Goal: Information Seeking & Learning: Learn about a topic

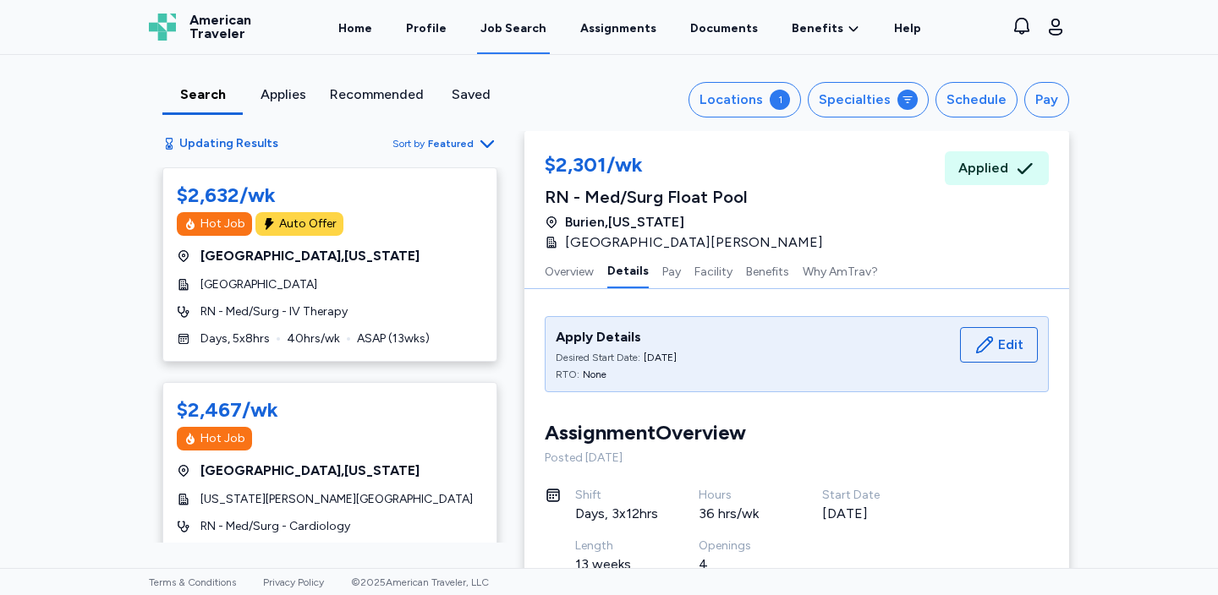
scroll to position [1240, 0]
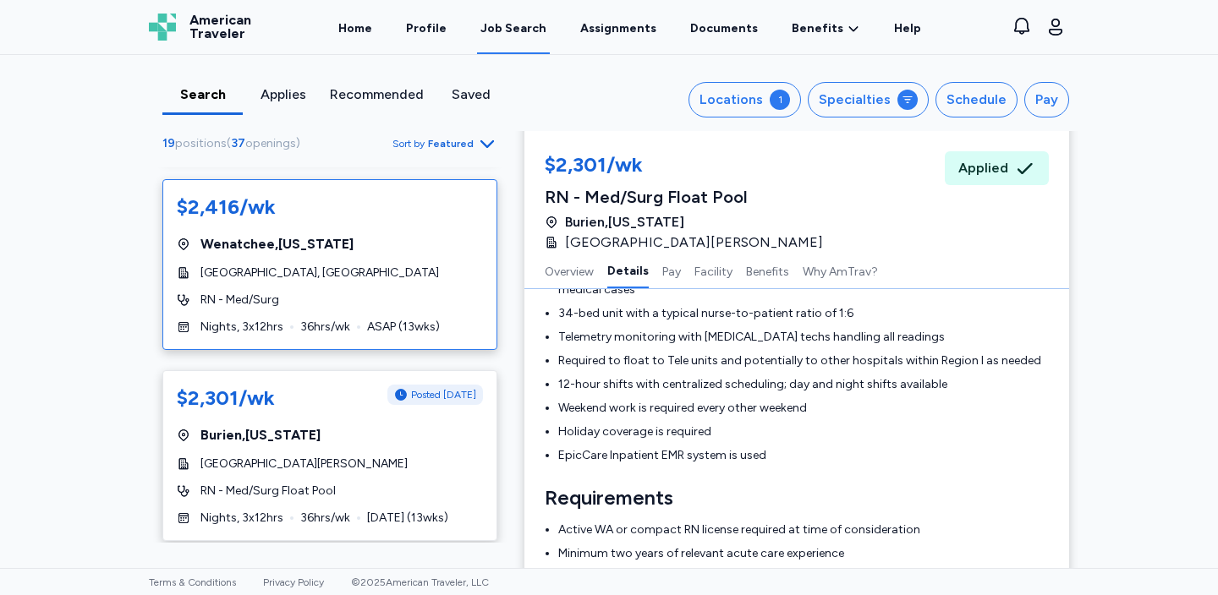
click at [438, 282] on div "$2,416/wk [GEOGRAPHIC_DATA] , [US_STATE][GEOGRAPHIC_DATA], Central Campus RN - …" at bounding box center [329, 264] width 335 height 171
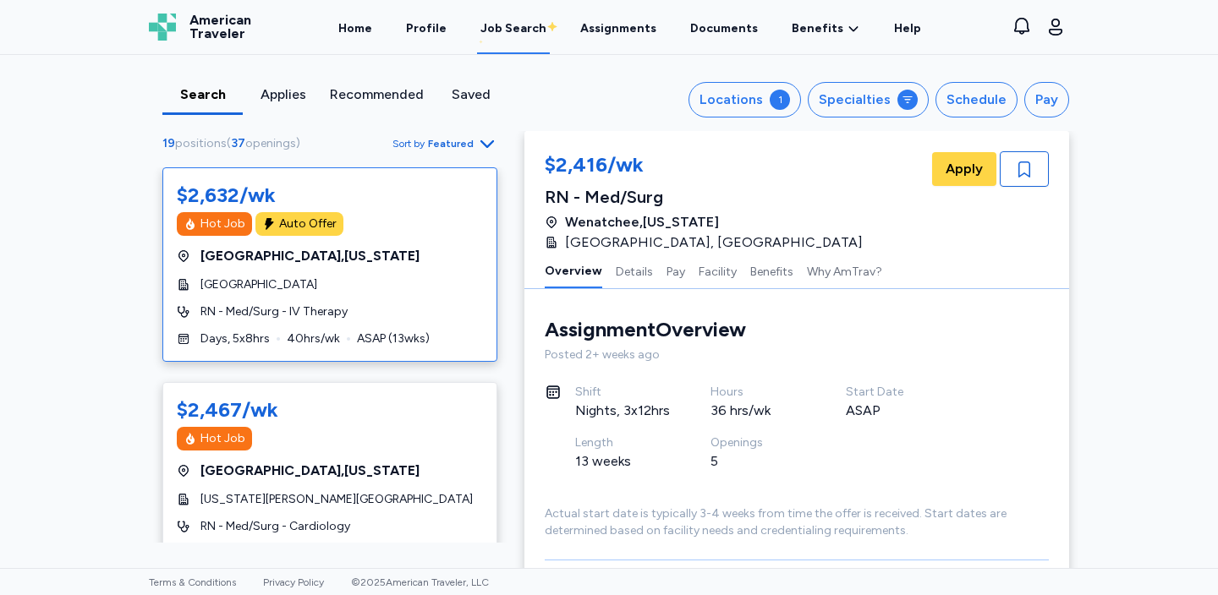
click at [391, 310] on div "RN - Med/Surg - IV Therapy" at bounding box center [330, 312] width 306 height 17
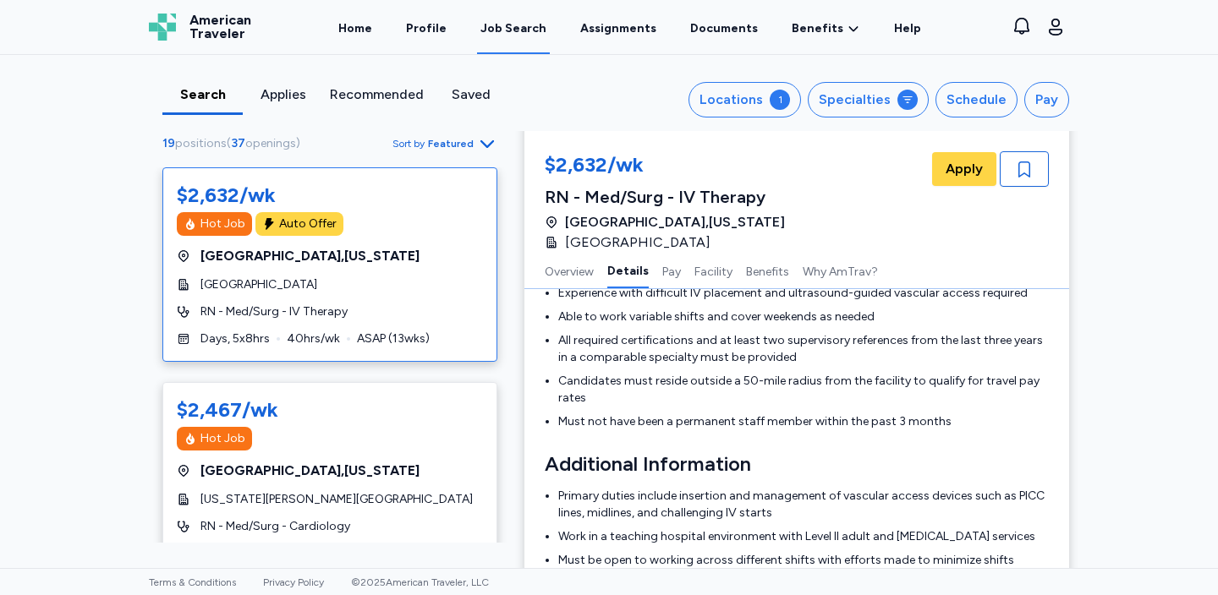
scroll to position [702, 0]
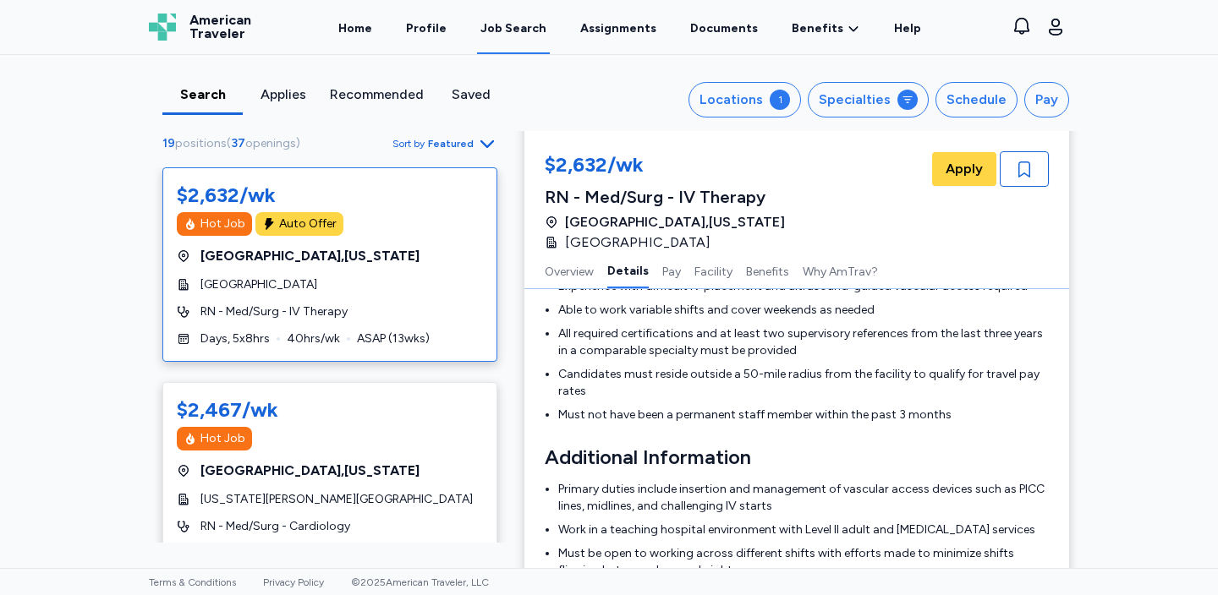
click at [441, 261] on div "[GEOGRAPHIC_DATA] , [US_STATE]" at bounding box center [330, 256] width 306 height 20
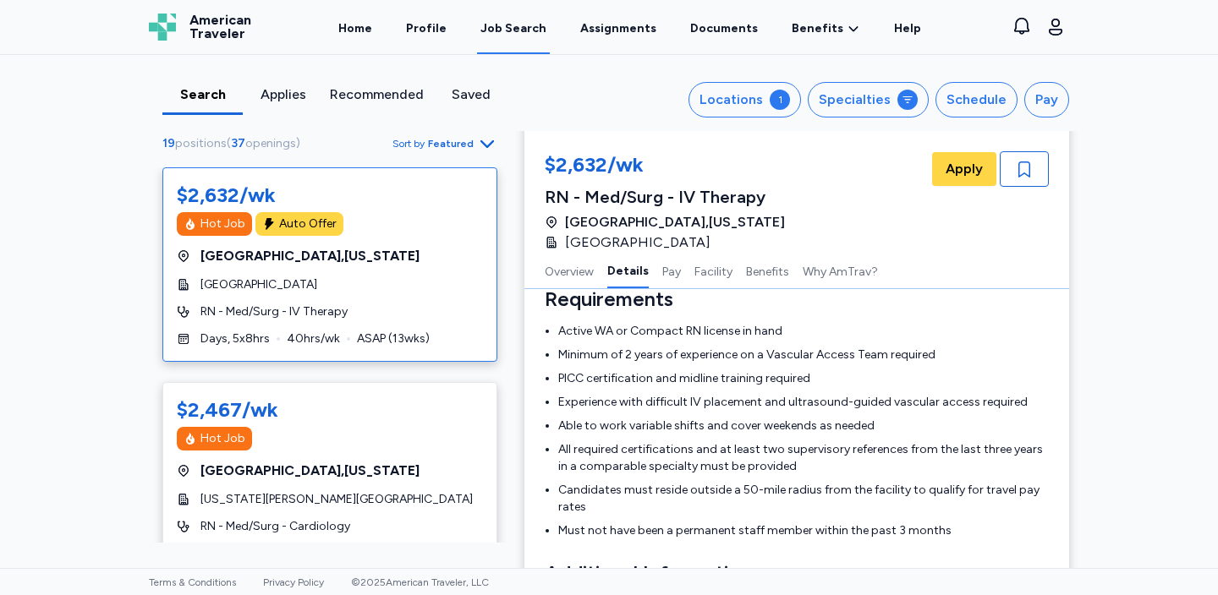
scroll to position [572, 0]
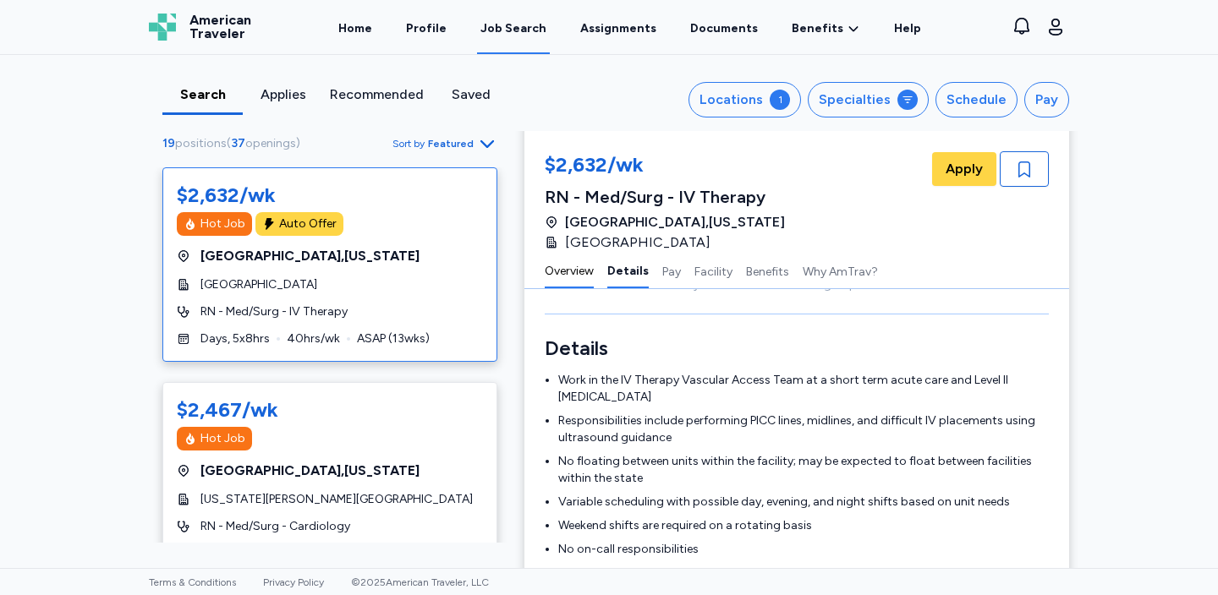
click at [575, 279] on button "Overview" at bounding box center [569, 271] width 49 height 36
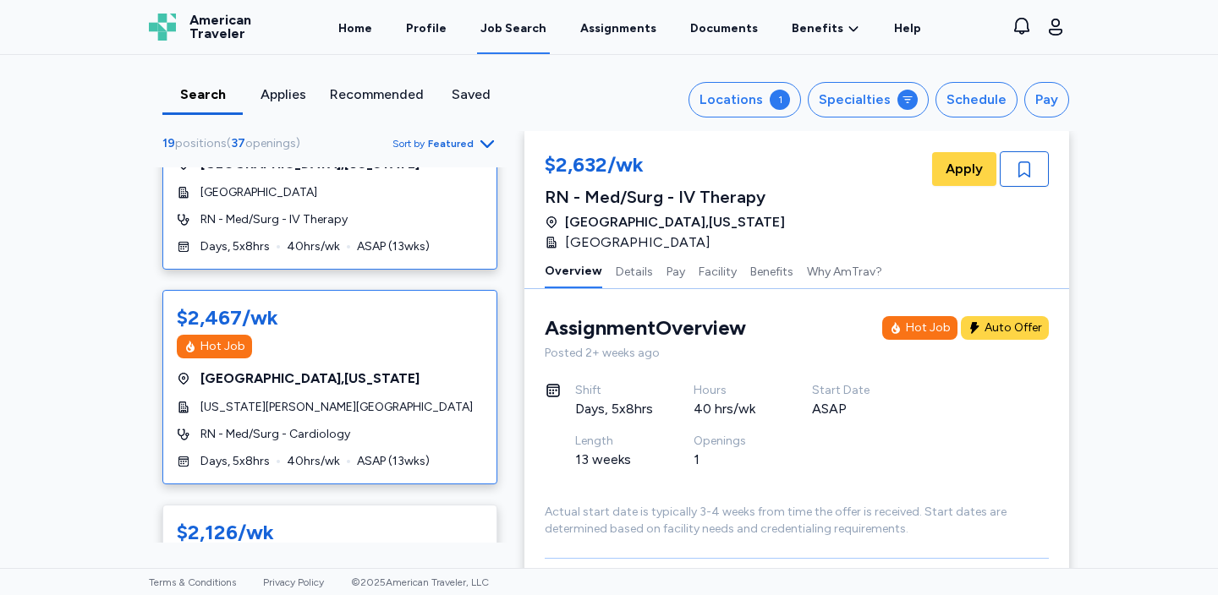
scroll to position [102, 0]
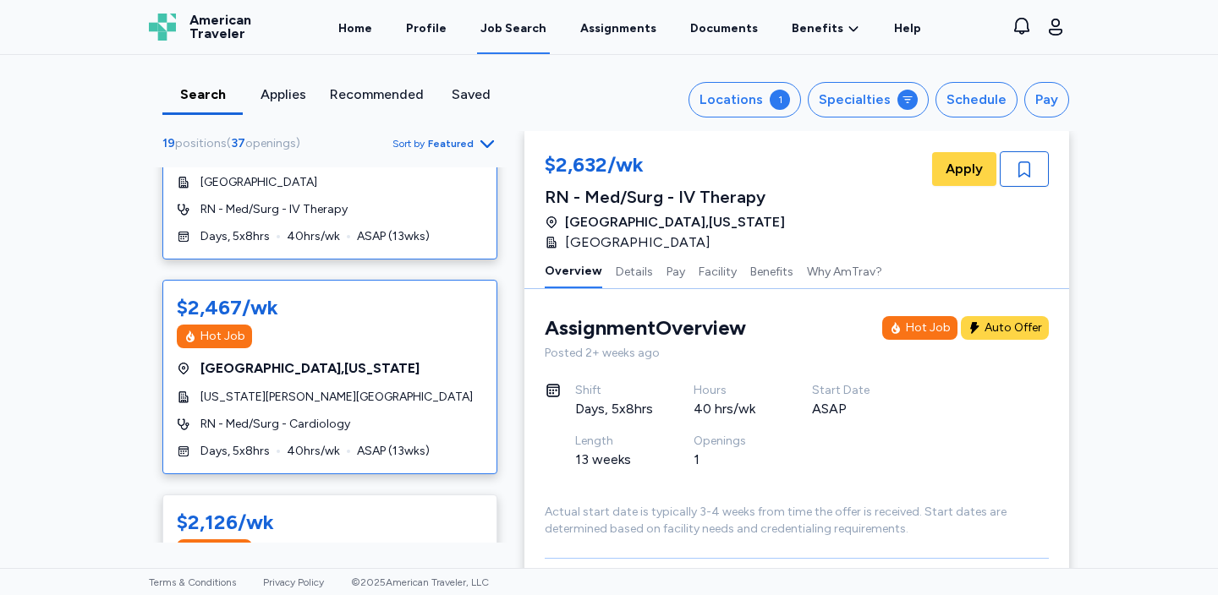
click at [411, 408] on div "$2,467/wk Hot Job [GEOGRAPHIC_DATA] , [US_STATE][GEOGRAPHIC_DATA][US_STATE][PER…" at bounding box center [329, 377] width 335 height 194
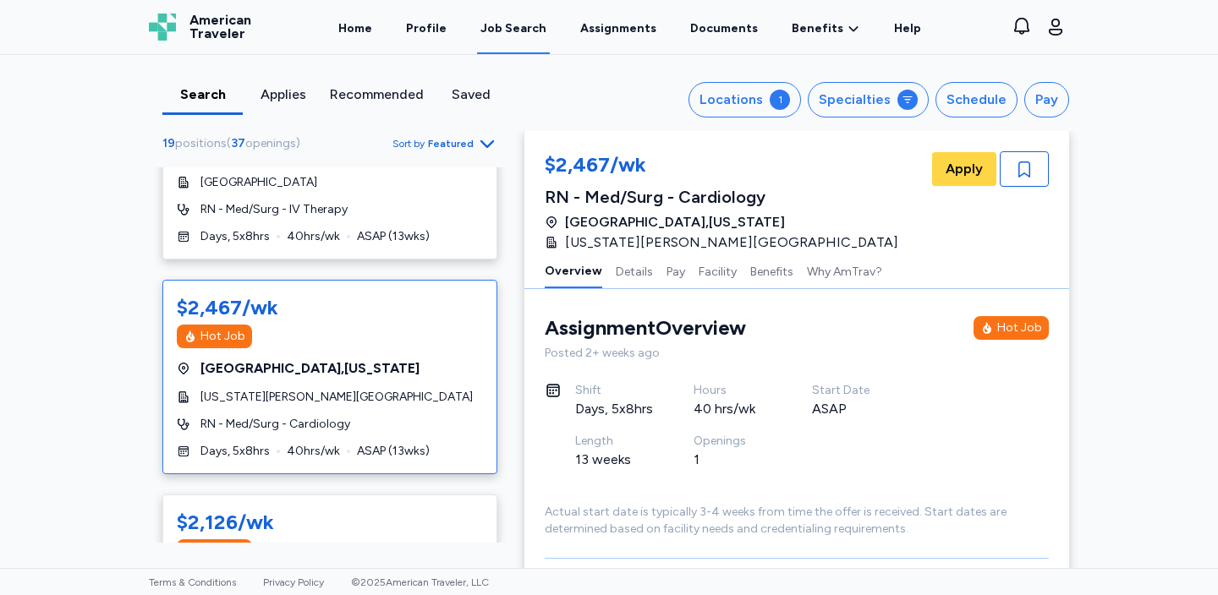
click at [426, 421] on div "RN - Med/Surg - Cardiology" at bounding box center [330, 424] width 306 height 17
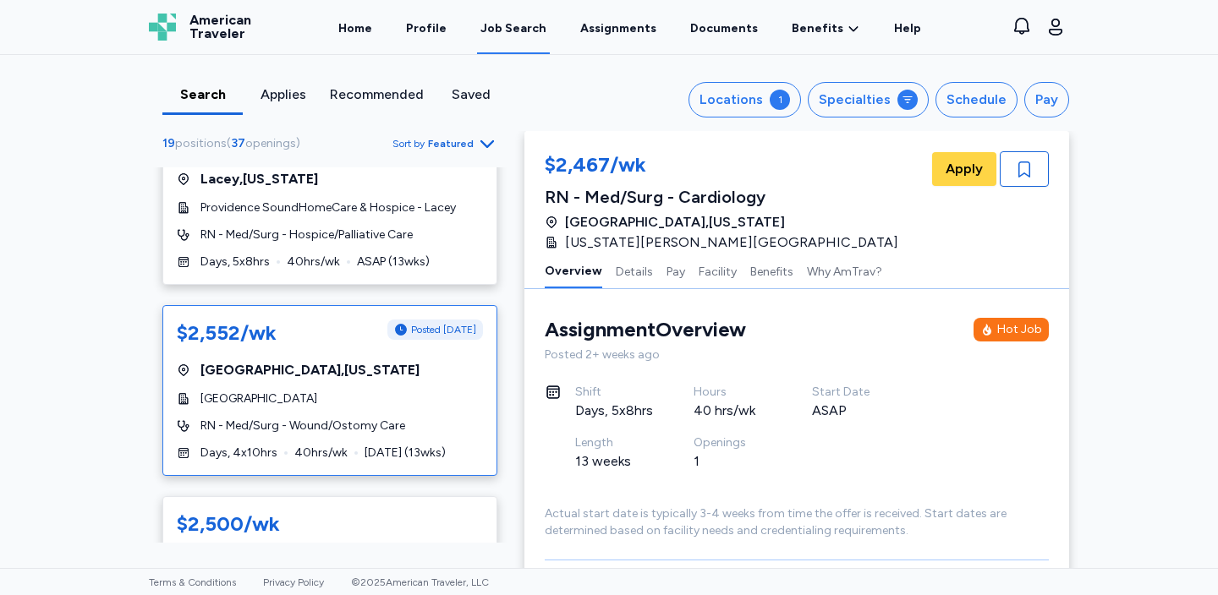
scroll to position [511, 0]
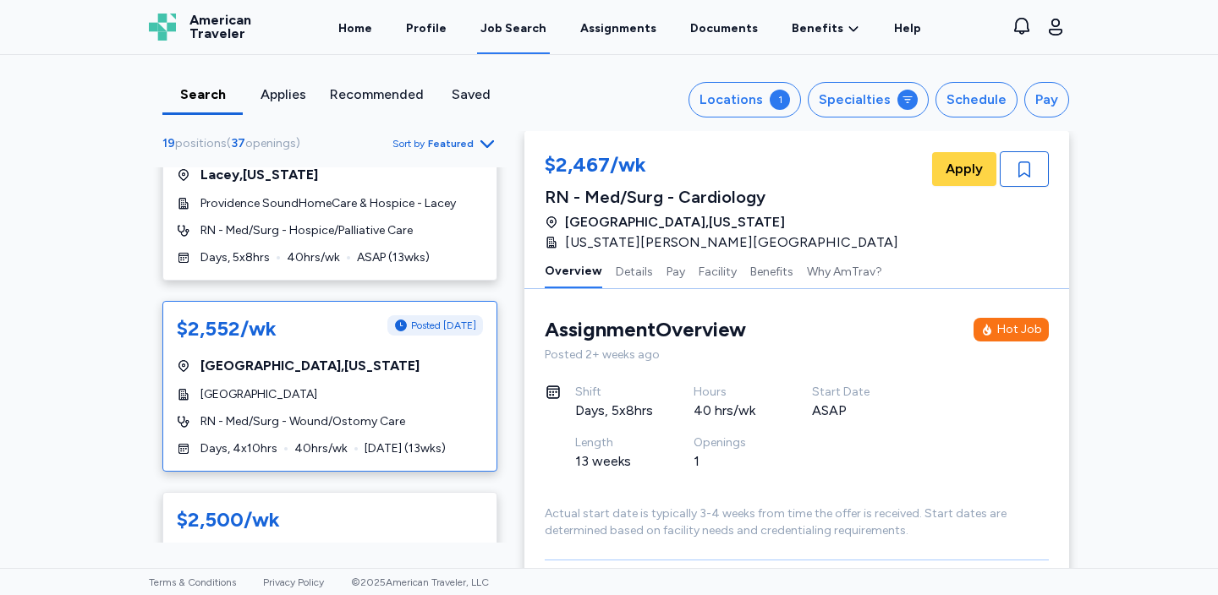
click at [438, 425] on div "RN - Med/Surg - Wound/Ostomy Care" at bounding box center [330, 422] width 306 height 17
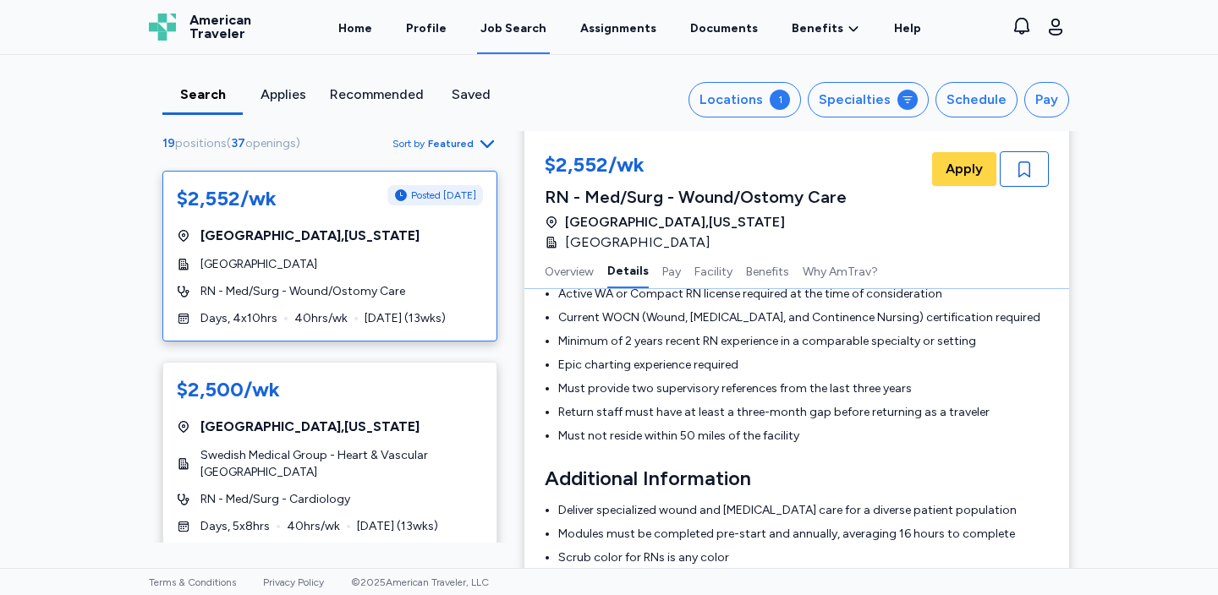
scroll to position [638, 0]
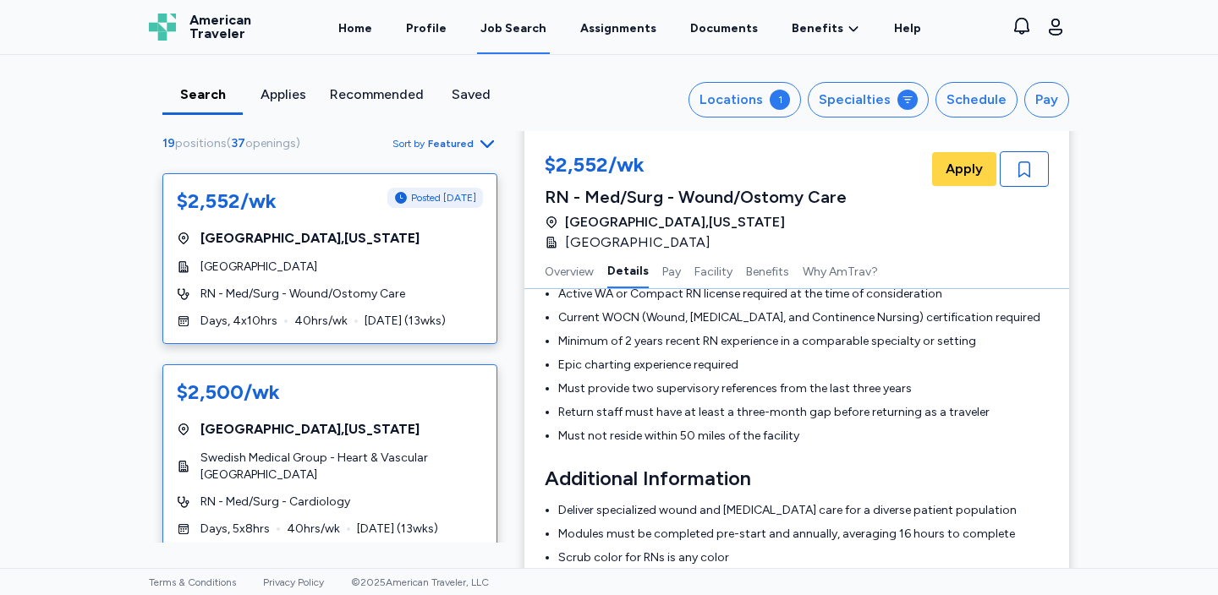
click at [398, 472] on span "Swedish Medical Group - Heart & Vascular [GEOGRAPHIC_DATA]" at bounding box center [341, 467] width 282 height 34
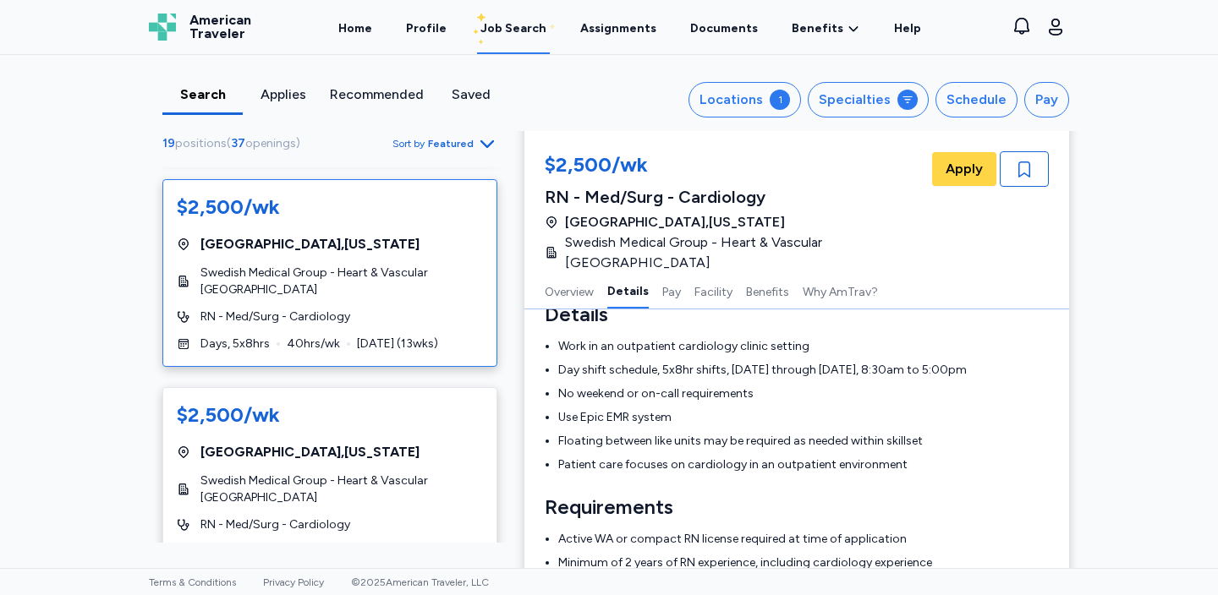
scroll to position [829, 0]
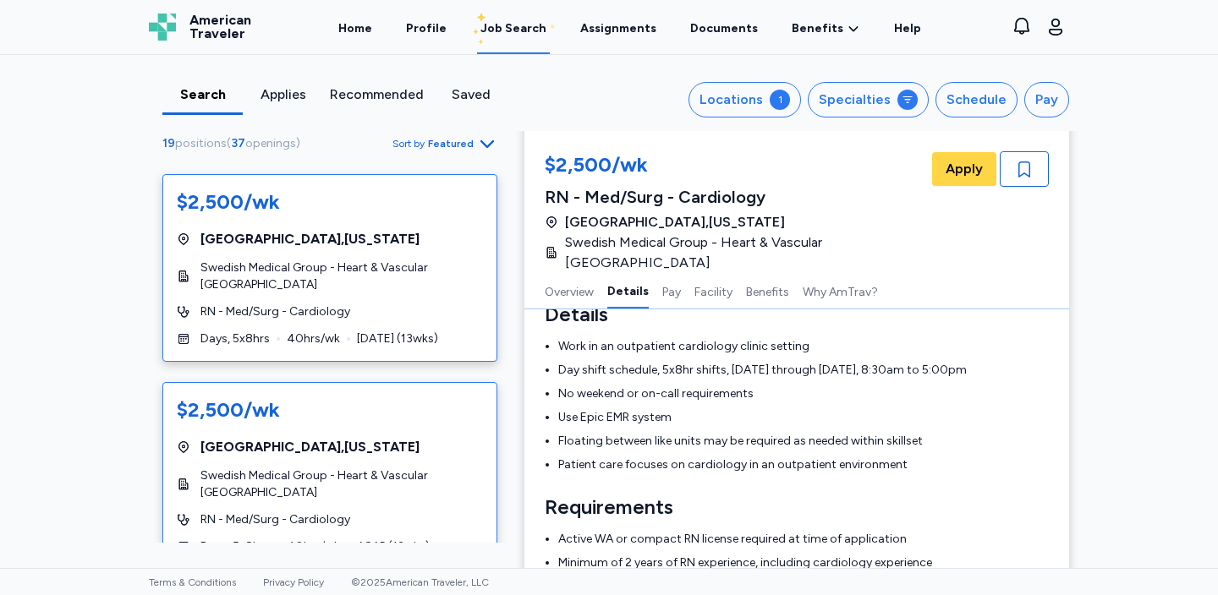
click at [332, 404] on div "$2,500/wk" at bounding box center [330, 410] width 306 height 27
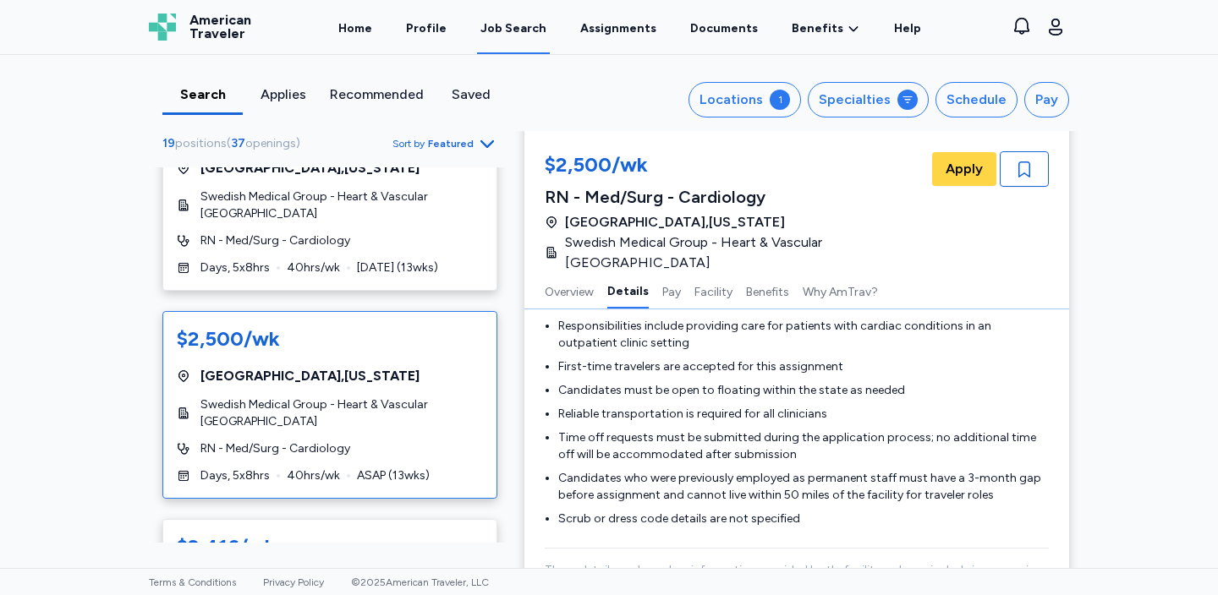
scroll to position [749, 0]
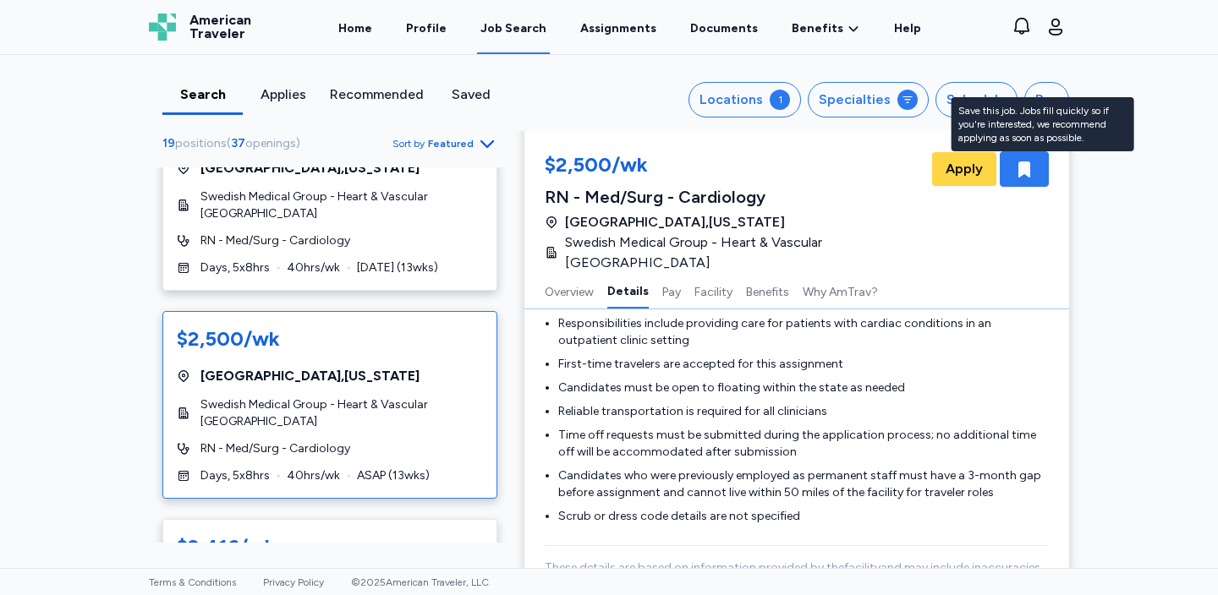
click at [1043, 165] on div "button" at bounding box center [1024, 169] width 49 height 36
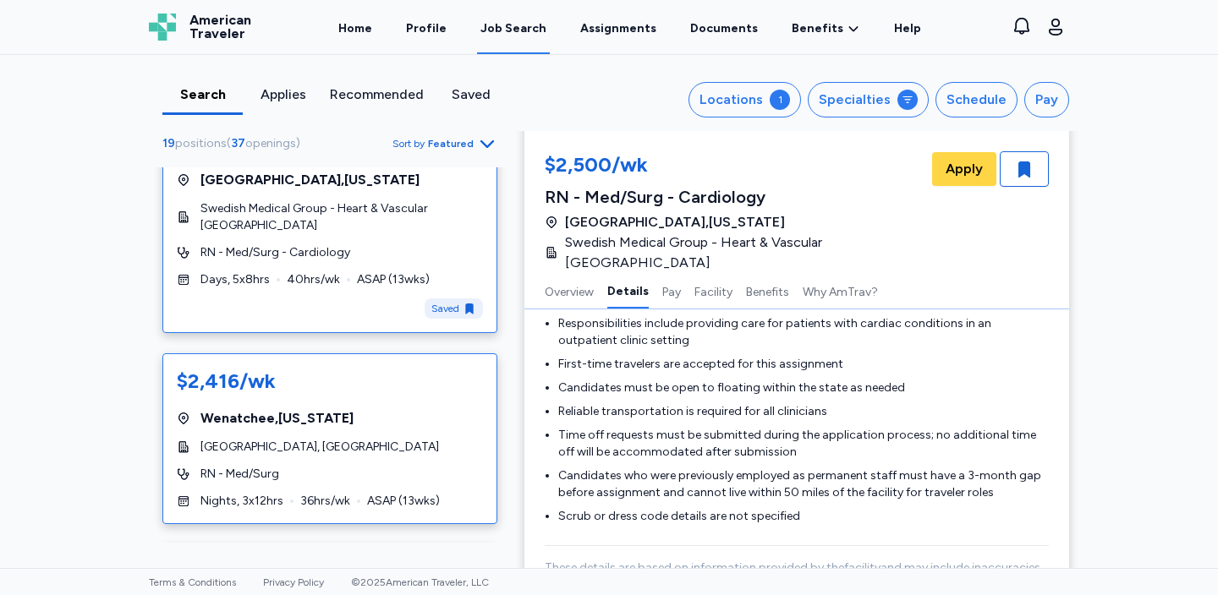
scroll to position [1100, 0]
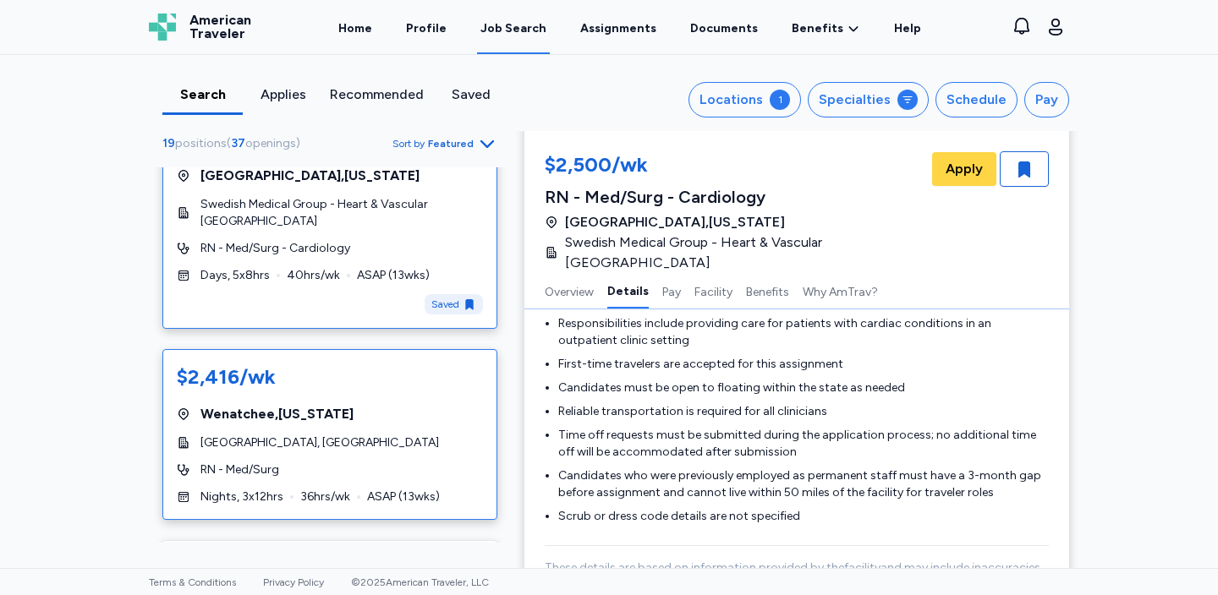
click at [411, 452] on div "$2,416/wk [GEOGRAPHIC_DATA] , [US_STATE][GEOGRAPHIC_DATA], Central Campus RN - …" at bounding box center [329, 434] width 335 height 171
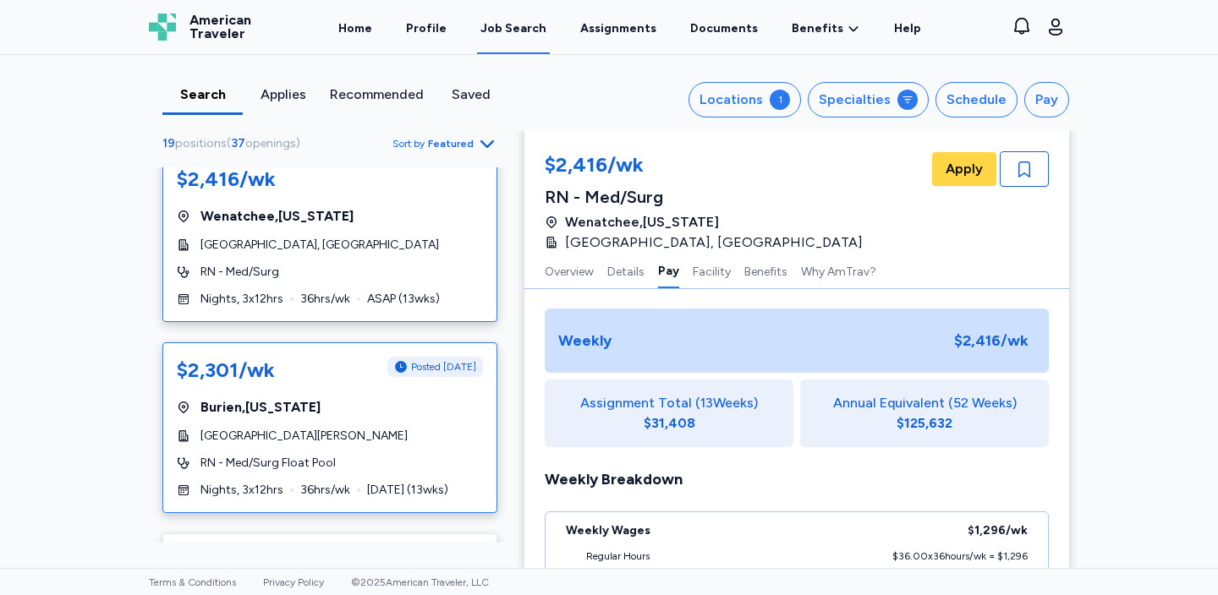
scroll to position [1300, 0]
click at [435, 441] on div "[GEOGRAPHIC_DATA][PERSON_NAME]" at bounding box center [330, 434] width 306 height 17
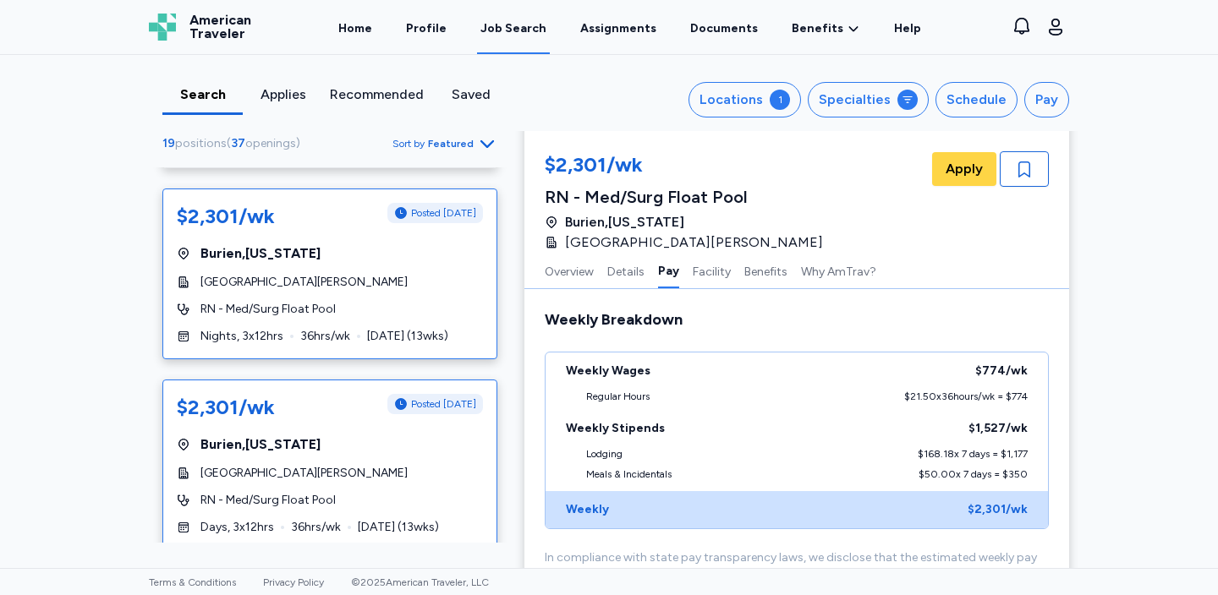
scroll to position [1460, 0]
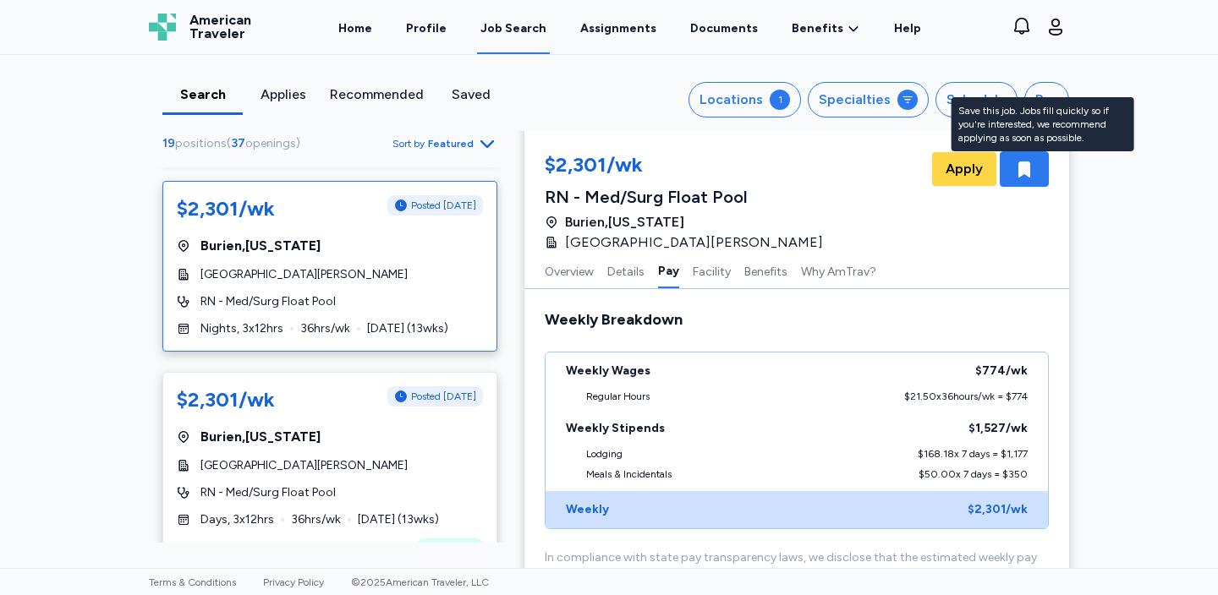
click at [1024, 174] on icon "button" at bounding box center [1024, 169] width 20 height 20
